Goal: Task Accomplishment & Management: Use online tool/utility

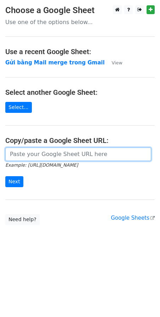
click at [84, 157] on input "url" at bounding box center [78, 153] width 146 height 13
paste input "[URL][DOMAIN_NAME]"
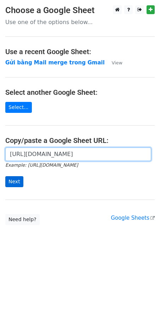
type input "[URL][DOMAIN_NAME]"
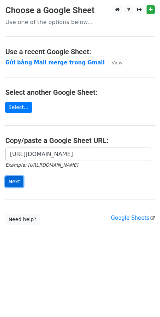
click at [20, 179] on input "Next" at bounding box center [14, 181] width 18 height 11
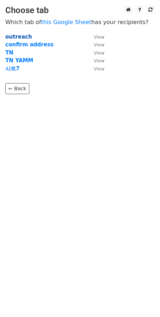
click at [12, 37] on strong "outreach" at bounding box center [18, 37] width 27 height 6
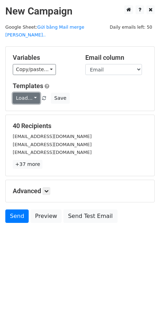
click at [29, 93] on link "Load..." at bounding box center [26, 98] width 27 height 11
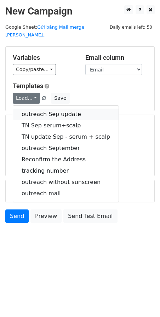
click at [36, 109] on link "outreach Sep update" at bounding box center [65, 114] width 105 height 11
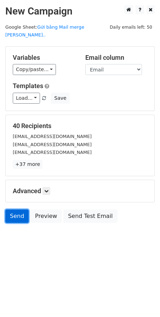
click at [19, 209] on link "Send" at bounding box center [16, 215] width 23 height 13
